Goal: Task Accomplishment & Management: Manage account settings

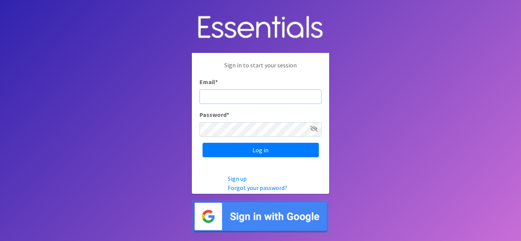
type input "[EMAIL_ADDRESS][DOMAIN_NAME]"
click at [314, 132] on icon at bounding box center [314, 129] width 8 height 6
drag, startPoint x: 297, startPoint y: 95, endPoint x: 179, endPoint y: 93, distance: 118.6
click at [179, 93] on body "Sign in to start your session Email * rhering@maryleeshouse.org Password * Log …" at bounding box center [260, 120] width 521 height 241
click at [170, 120] on body "Sign in to start your session Email * rhering@maryleeshouse.org Password * Log …" at bounding box center [260, 120] width 521 height 241
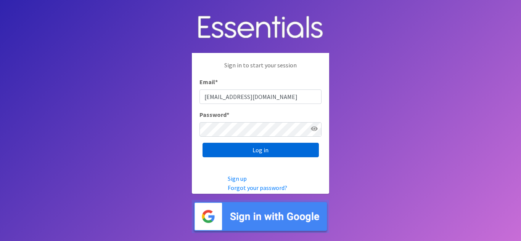
click at [268, 150] on input "Log in" at bounding box center [261, 150] width 116 height 14
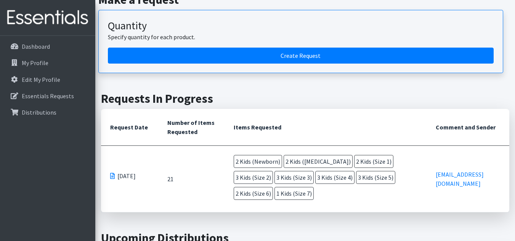
scroll to position [112, 0]
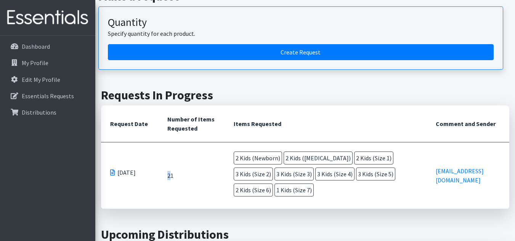
drag, startPoint x: 172, startPoint y: 175, endPoint x: 166, endPoint y: 173, distance: 6.5
click at [165, 171] on td "21" at bounding box center [191, 176] width 66 height 67
click at [206, 192] on td "21" at bounding box center [191, 176] width 66 height 67
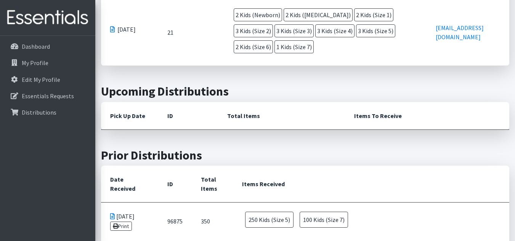
scroll to position [275, 0]
